Goal: Transaction & Acquisition: Purchase product/service

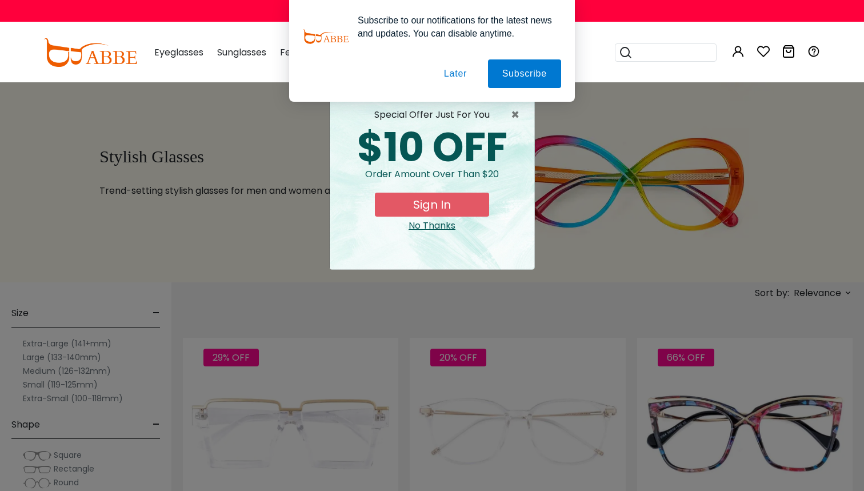
click at [0, 0] on button "Later" at bounding box center [0, 0] width 0 height 0
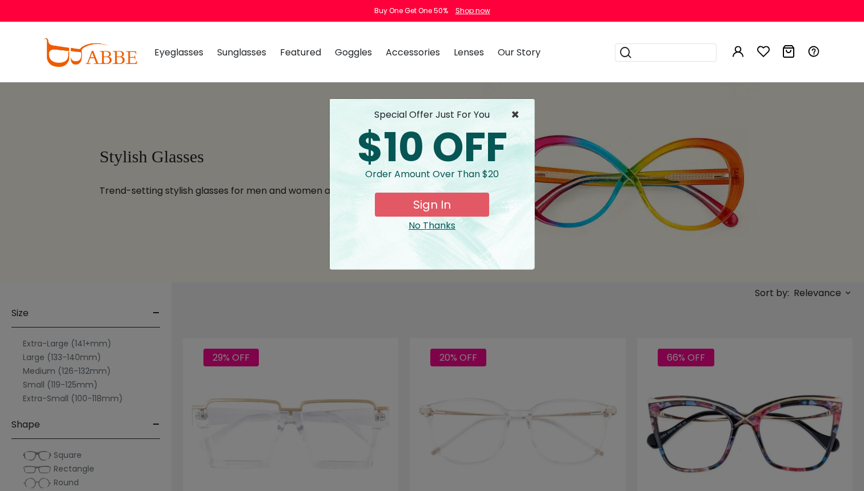
click at [513, 109] on span "×" at bounding box center [518, 115] width 14 height 14
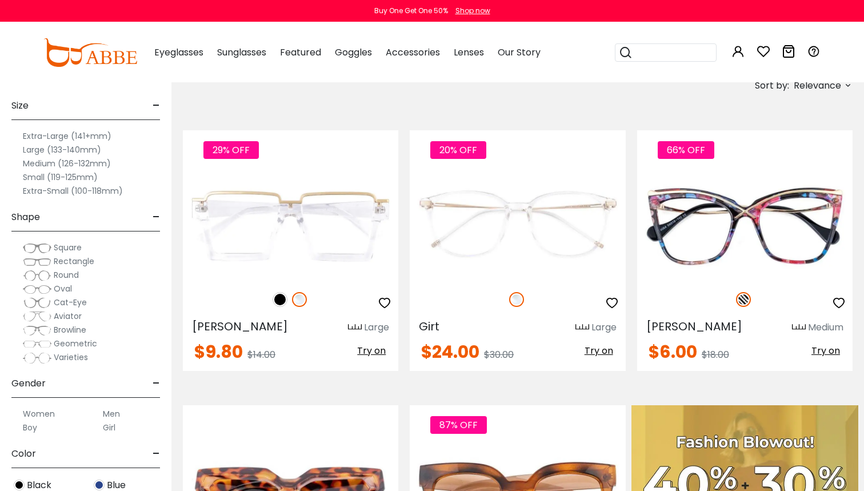
scroll to position [207, 0]
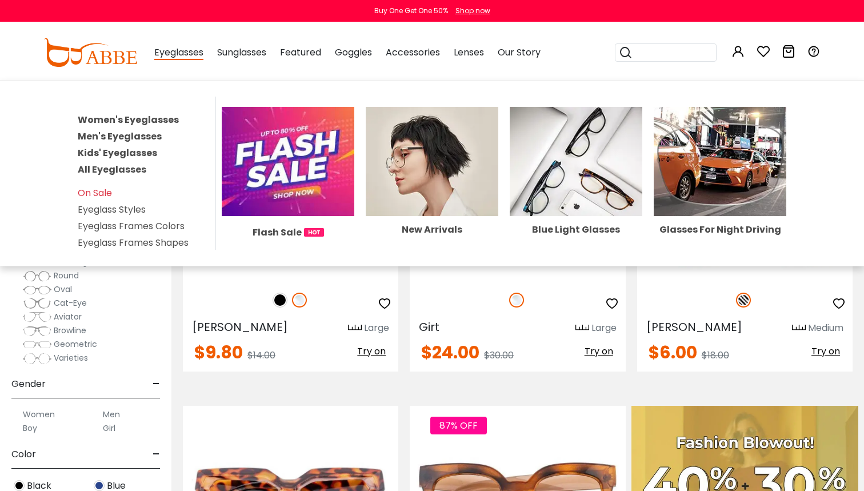
click at [140, 134] on link "Men's Eyeglasses" at bounding box center [120, 136] width 84 height 13
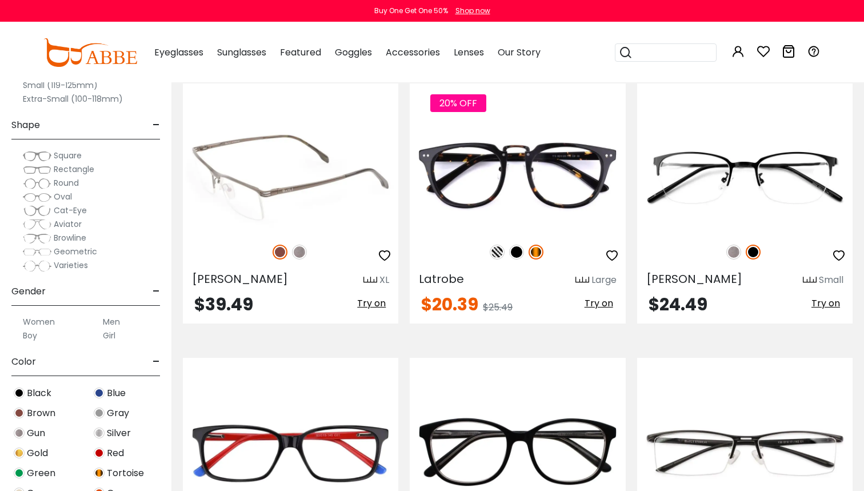
scroll to position [1668, 0]
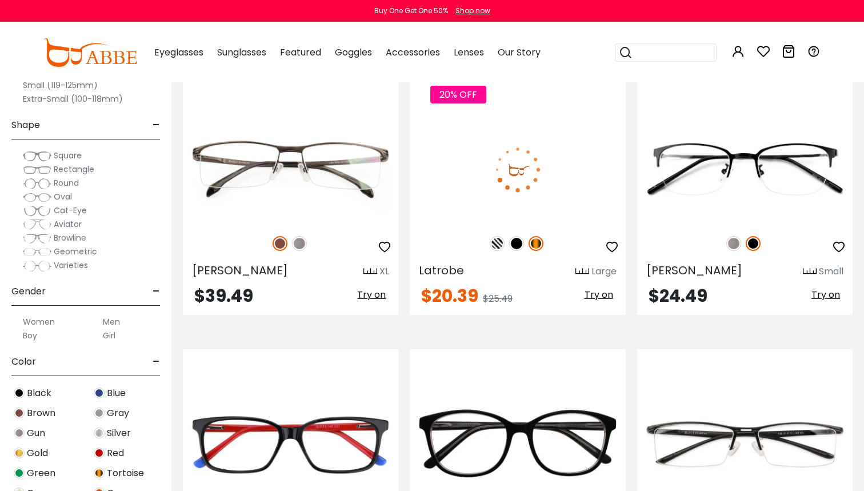
click at [554, 146] on img at bounding box center [518, 170] width 216 height 108
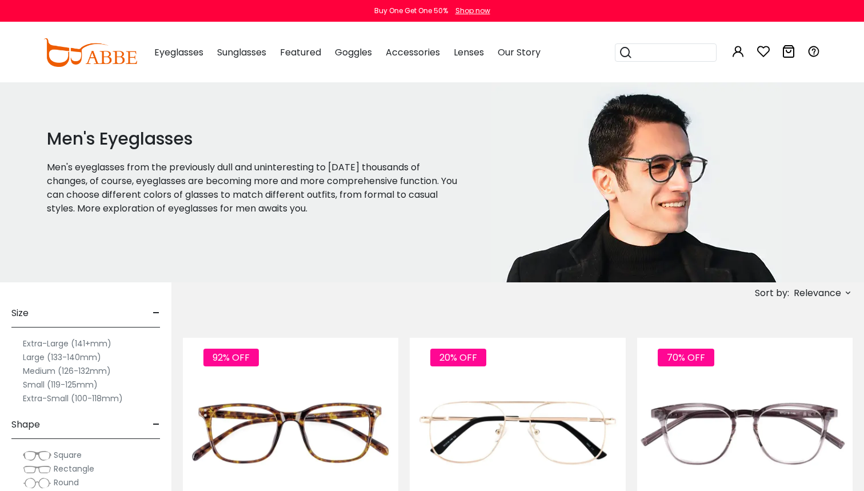
scroll to position [0, 0]
click at [842, 291] on span "Relevance" at bounding box center [822, 292] width 61 height 13
click at [814, 328] on label "New Arrivals" at bounding box center [791, 326] width 55 height 14
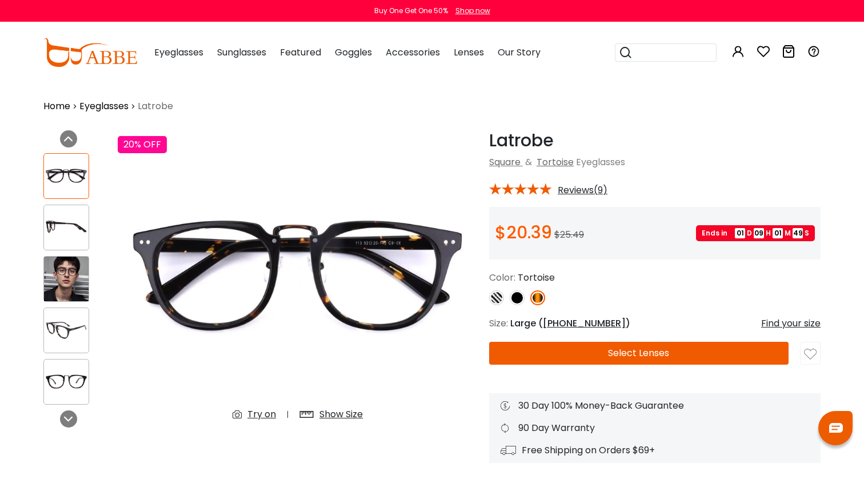
click at [55, 278] on img at bounding box center [66, 279] width 45 height 45
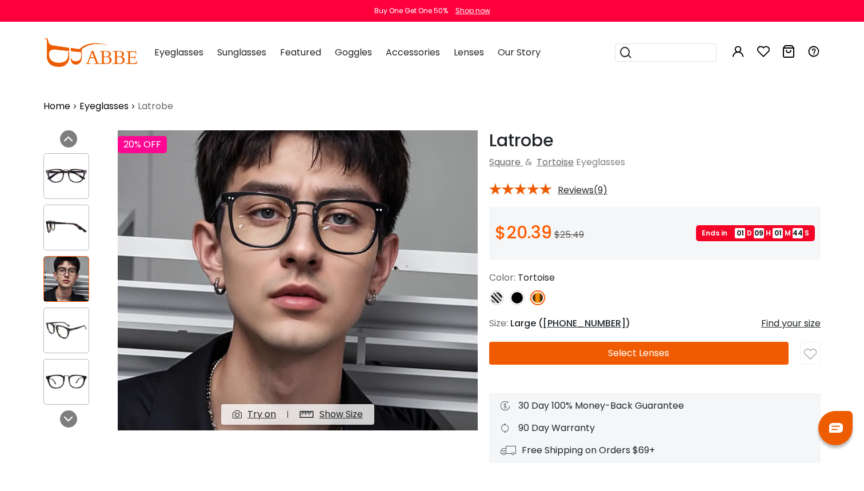
click at [64, 331] on img at bounding box center [66, 331] width 45 height 22
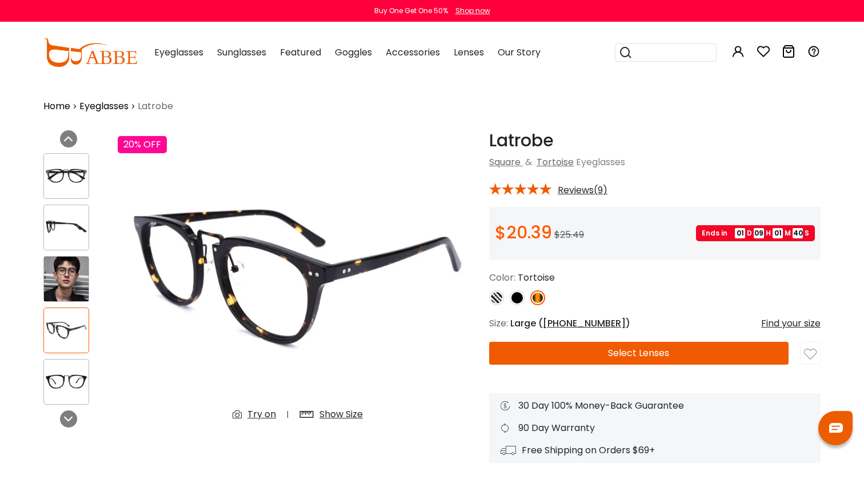
click at [567, 192] on span "Reviews(9)" at bounding box center [583, 190] width 50 height 10
click at [577, 186] on span "Reviews(9)" at bounding box center [583, 190] width 50 height 10
click at [578, 191] on span "Reviews(9)" at bounding box center [583, 190] width 50 height 10
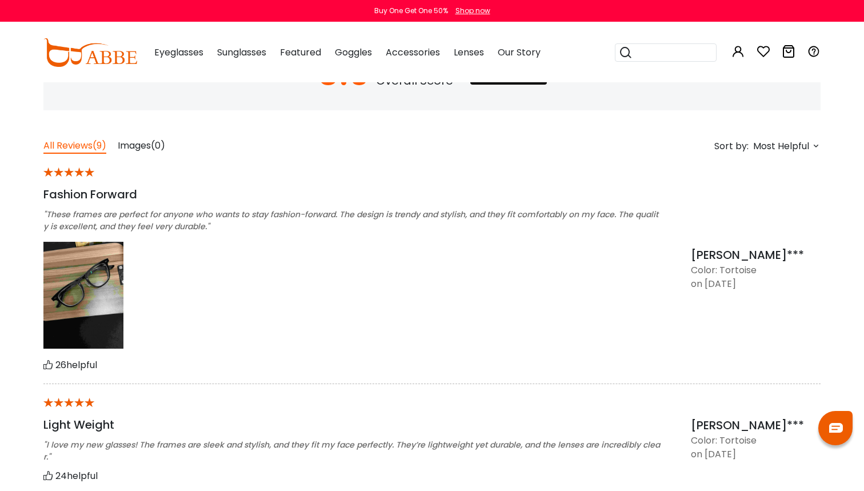
scroll to position [856, 0]
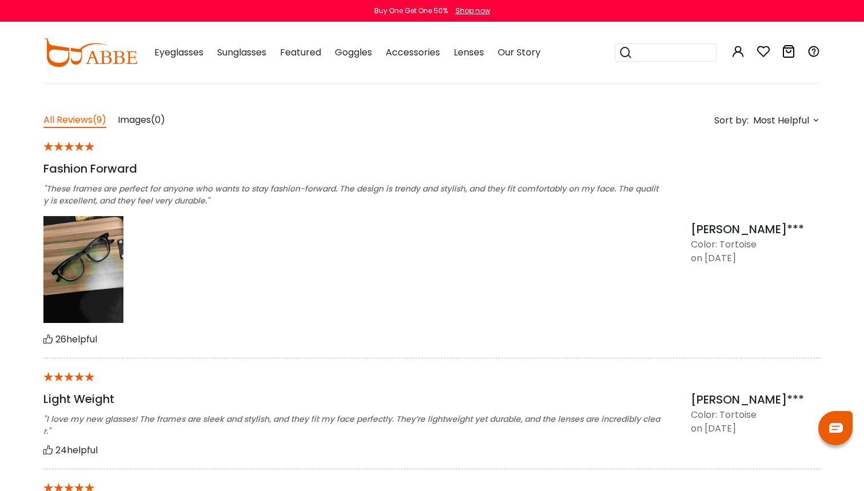
click at [105, 276] on img at bounding box center [83, 269] width 80 height 107
click at [95, 260] on img at bounding box center [83, 269] width 80 height 107
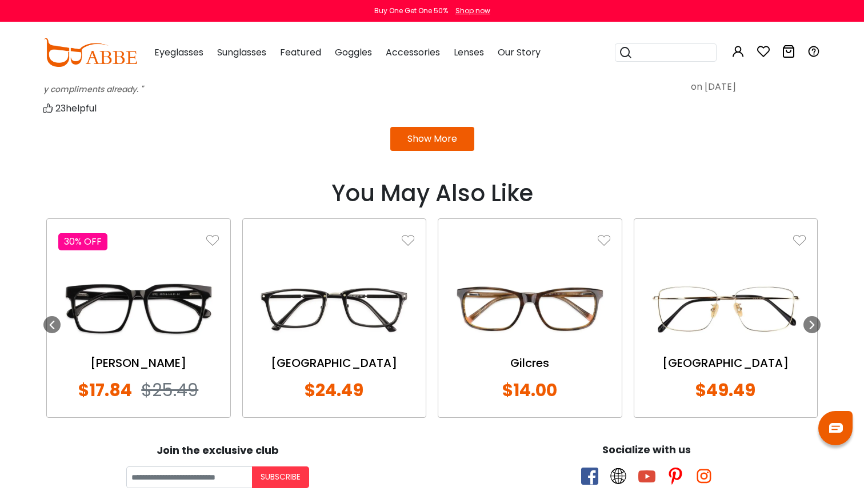
scroll to position [1263, 0]
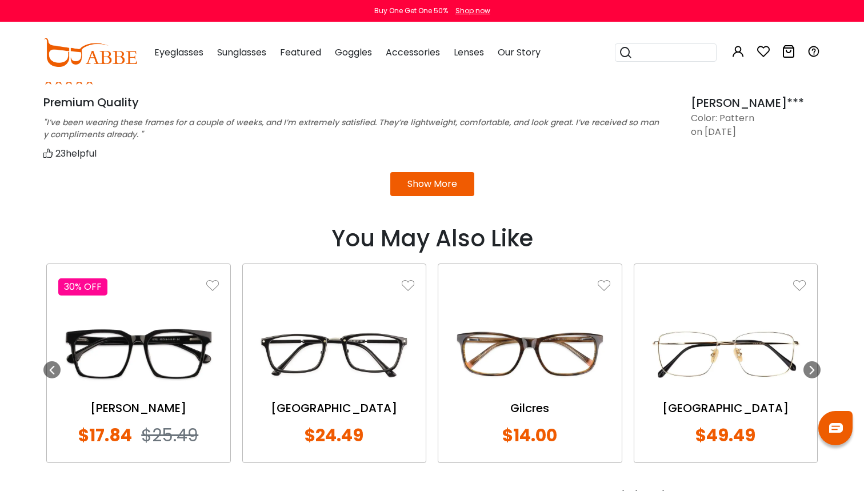
click at [428, 189] on button "Show More" at bounding box center [432, 184] width 84 height 24
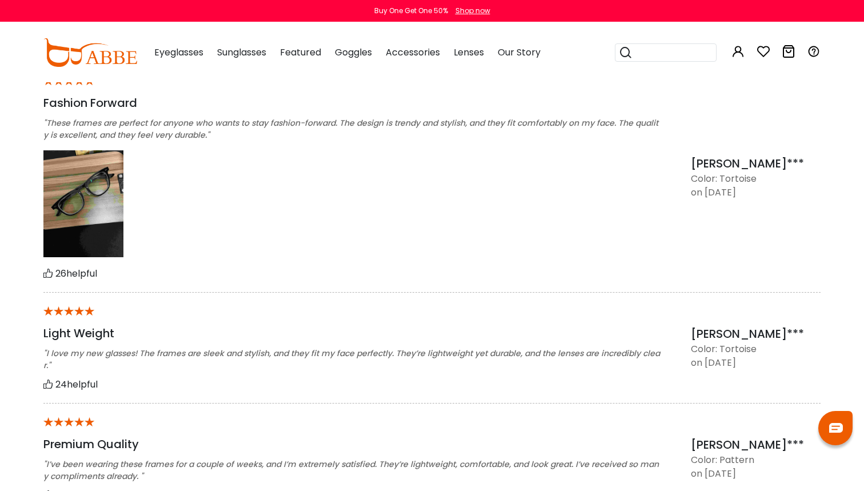
scroll to position [877, 0]
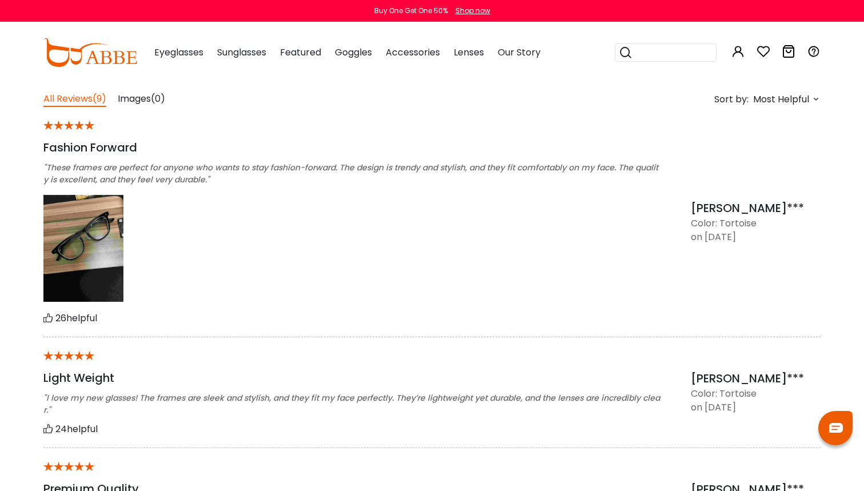
click at [99, 244] on img at bounding box center [83, 248] width 80 height 107
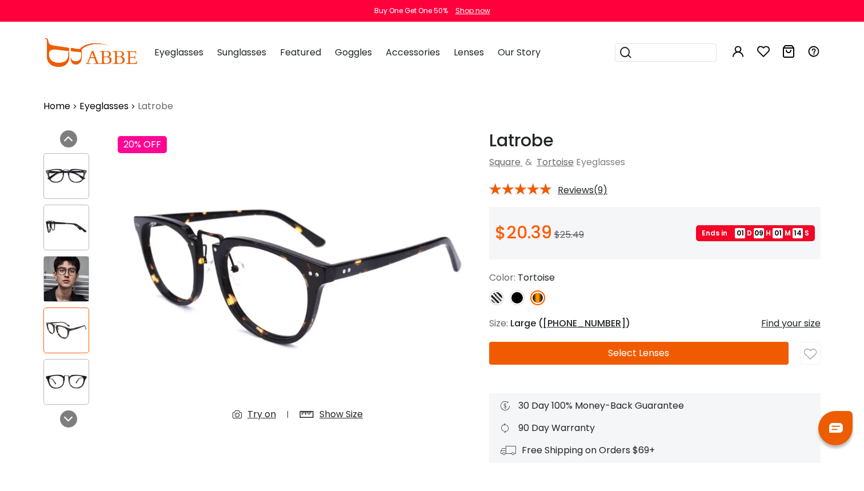
scroll to position [0, 0]
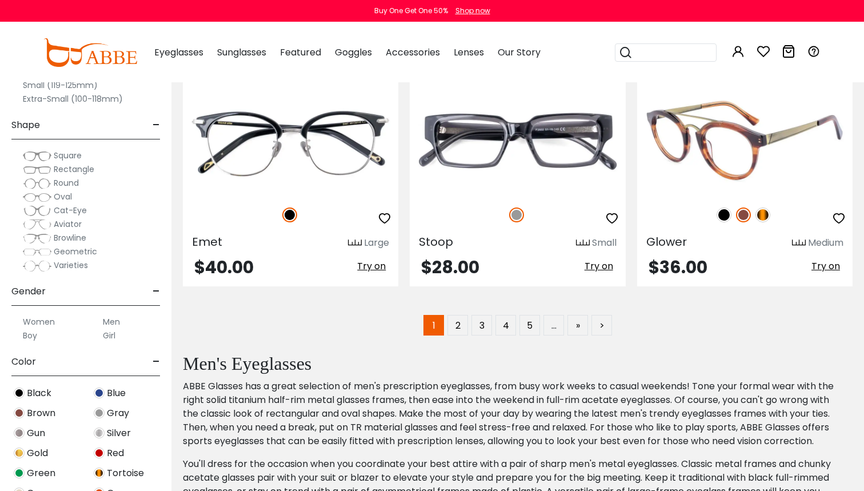
scroll to position [5551, 0]
